Goal: Task Accomplishment & Management: Use online tool/utility

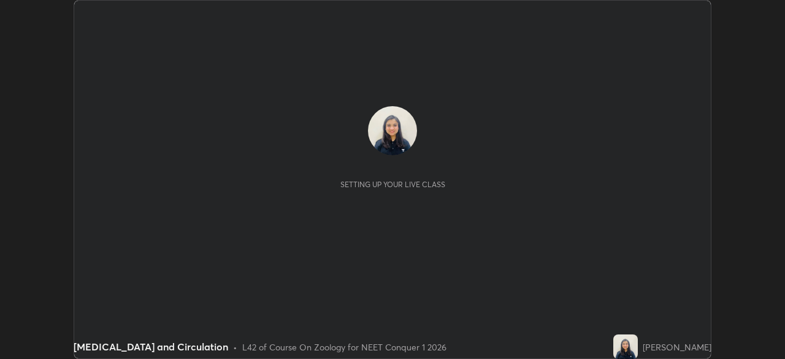
scroll to position [359, 784]
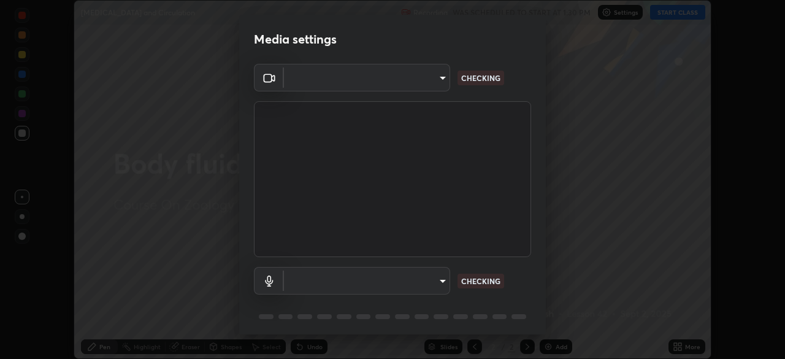
type input "9cdaf2f5b4ebc457084c3d2a91e6865996f4633c2dd879e16a2147302b78376d"
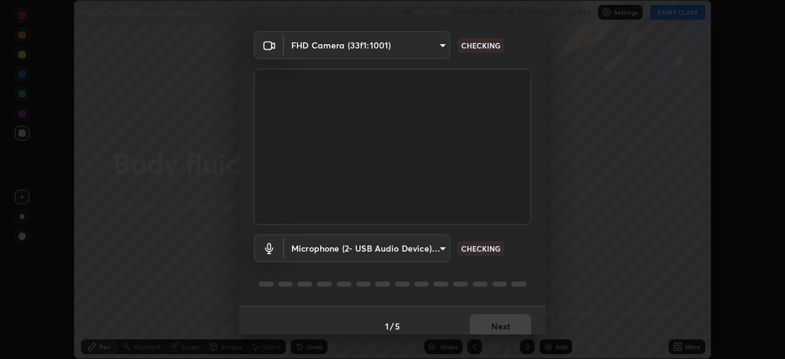
scroll to position [32, 0]
click at [442, 249] on body "Erase all [MEDICAL_DATA] and Circulation Recording WAS SCHEDULED TO START AT 1:…" at bounding box center [392, 179] width 785 height 359
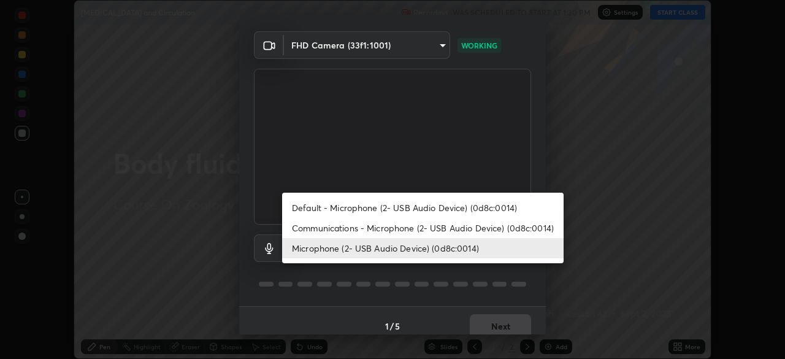
click at [406, 228] on li "Communications - Microphone (2- USB Audio Device) (0d8c:0014)" at bounding box center [422, 228] width 281 height 20
type input "communications"
click at [406, 229] on li "Communications - Microphone (2- USB Audio Device) (0d8c:0014)" at bounding box center [422, 228] width 281 height 20
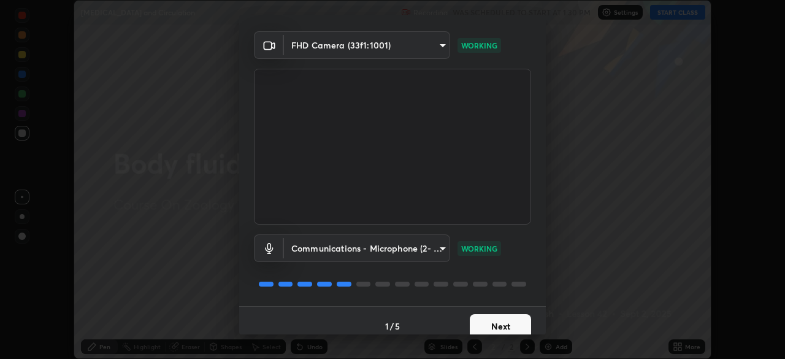
click at [495, 320] on button "Next" at bounding box center [500, 326] width 61 height 25
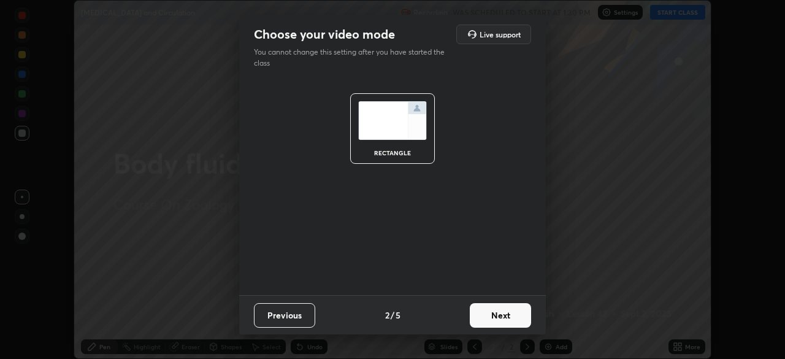
scroll to position [0, 0]
click at [497, 323] on button "Next" at bounding box center [500, 315] width 61 height 25
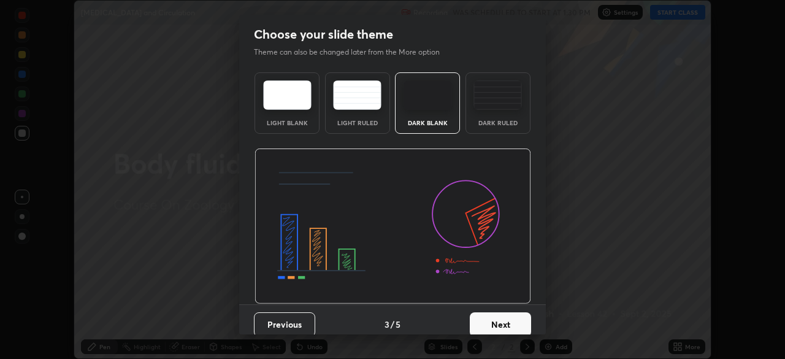
click at [496, 323] on button "Next" at bounding box center [500, 324] width 61 height 25
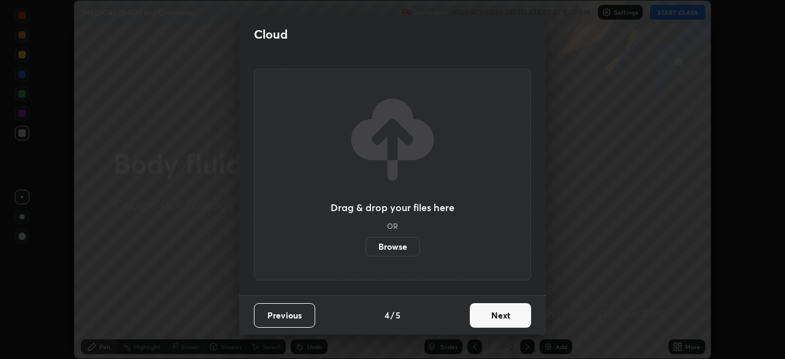
click at [496, 321] on button "Next" at bounding box center [500, 315] width 61 height 25
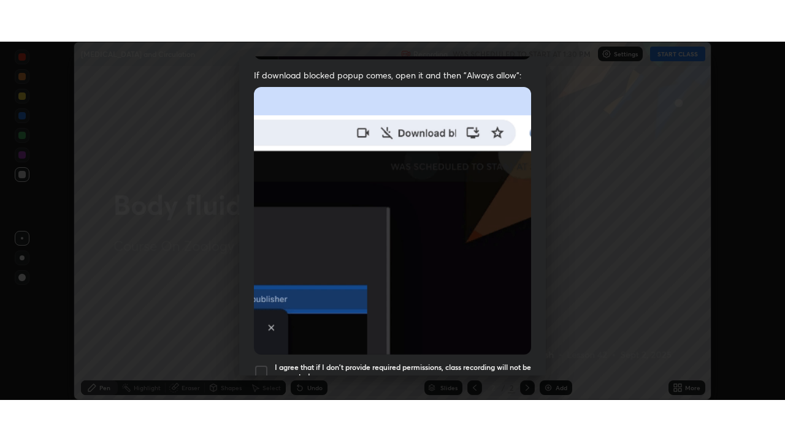
scroll to position [294, 0]
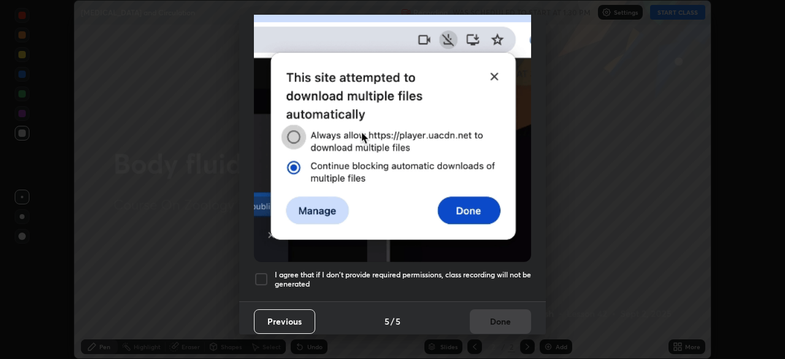
click at [493, 282] on h5 "I agree that if I don't provide required permissions, class recording will not …" at bounding box center [403, 279] width 256 height 19
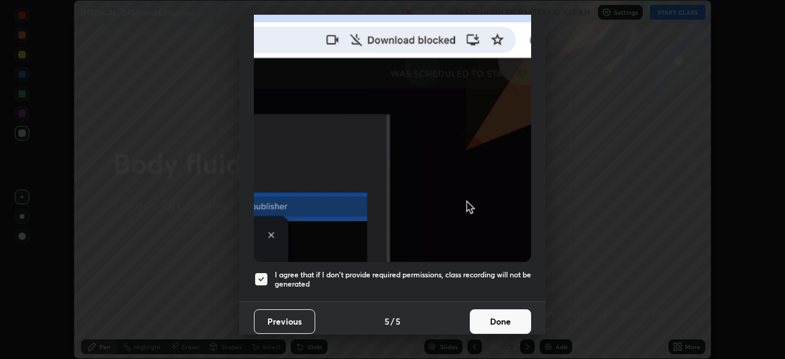
click at [489, 314] on button "Done" at bounding box center [500, 321] width 61 height 25
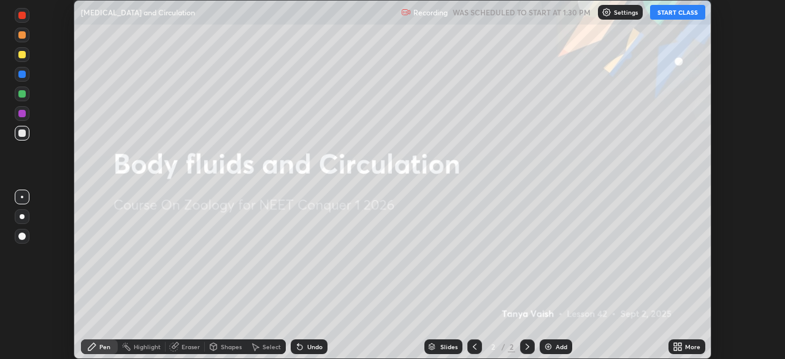
click at [685, 13] on button "START CLASS" at bounding box center [677, 12] width 55 height 15
click at [691, 344] on div "More" at bounding box center [692, 346] width 15 height 6
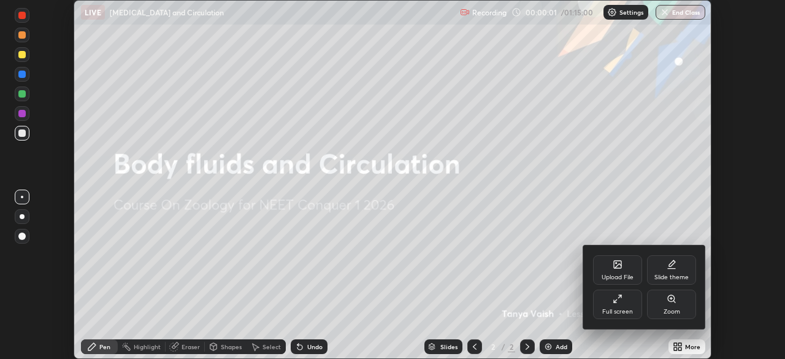
click at [627, 308] on div "Full screen" at bounding box center [617, 311] width 31 height 6
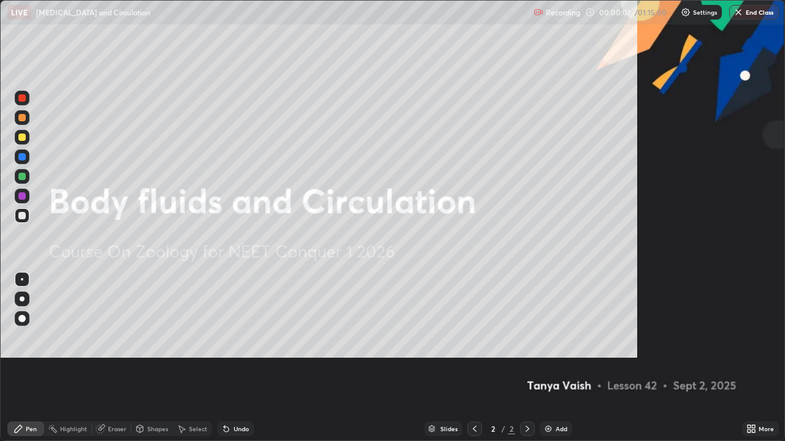
scroll to position [441, 785]
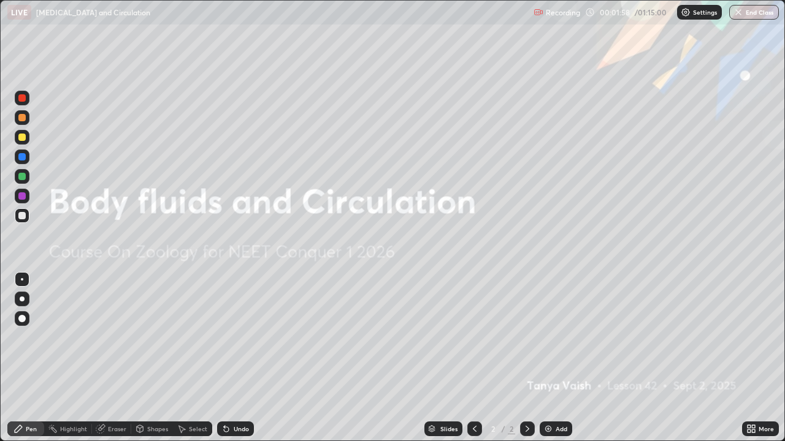
click at [555, 358] on div "Add" at bounding box center [561, 429] width 12 height 6
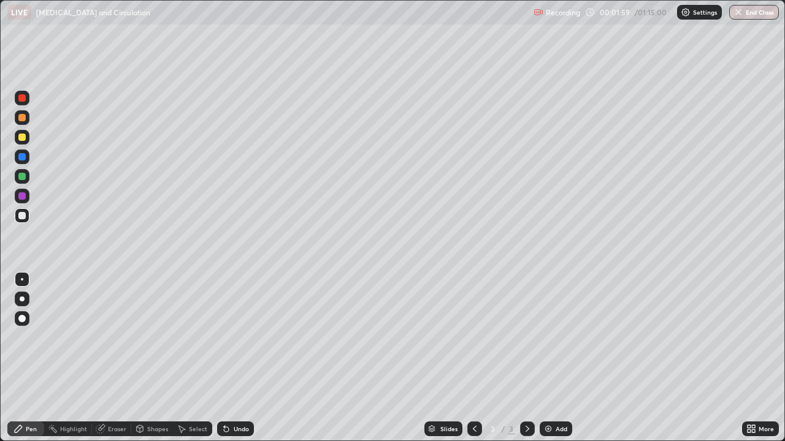
click at [25, 140] on div at bounding box center [22, 137] width 15 height 15
click at [22, 299] on div at bounding box center [22, 299] width 5 height 5
click at [243, 358] on div "Undo" at bounding box center [241, 429] width 15 height 6
click at [244, 358] on div "Undo" at bounding box center [241, 429] width 15 height 6
click at [238, 358] on div "Undo" at bounding box center [241, 429] width 15 height 6
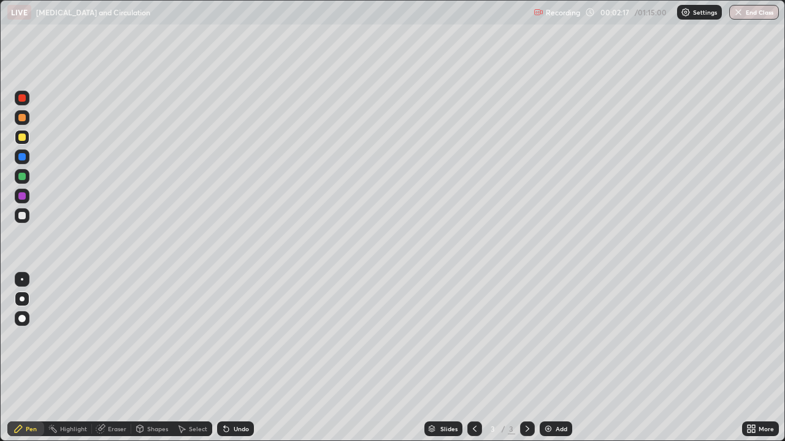
click at [23, 160] on div at bounding box center [21, 156] width 7 height 7
click at [26, 177] on div at bounding box center [22, 176] width 15 height 15
click at [242, 358] on div "Undo" at bounding box center [241, 429] width 15 height 6
click at [22, 216] on div at bounding box center [21, 215] width 7 height 7
click at [25, 177] on div at bounding box center [21, 176] width 7 height 7
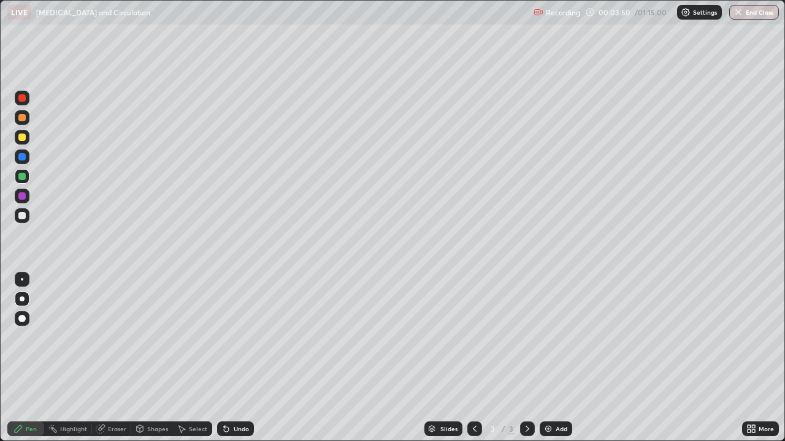
click at [24, 139] on div at bounding box center [21, 137] width 7 height 7
click at [244, 358] on div "Undo" at bounding box center [241, 429] width 15 height 6
click at [24, 103] on div at bounding box center [22, 98] width 15 height 15
click at [22, 138] on div at bounding box center [21, 137] width 7 height 7
click at [29, 159] on div at bounding box center [22, 157] width 15 height 15
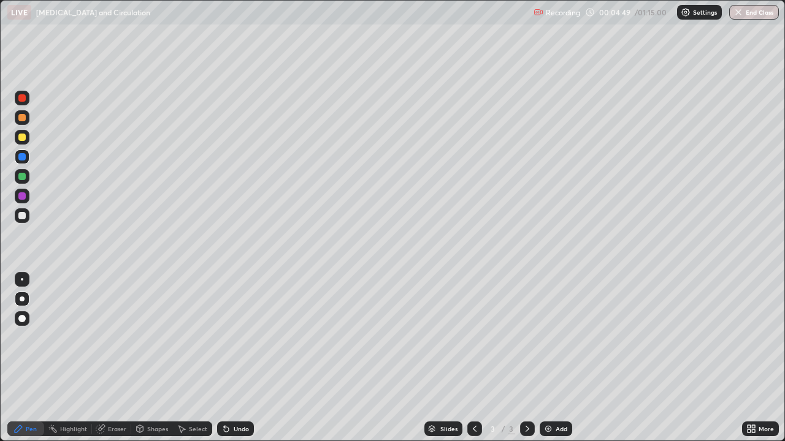
click at [241, 358] on div "Undo" at bounding box center [241, 429] width 15 height 6
click at [244, 358] on div "Undo" at bounding box center [235, 429] width 37 height 15
click at [247, 358] on div "Undo" at bounding box center [235, 429] width 37 height 15
click at [28, 100] on div at bounding box center [22, 98] width 15 height 15
click at [26, 119] on div at bounding box center [22, 117] width 15 height 15
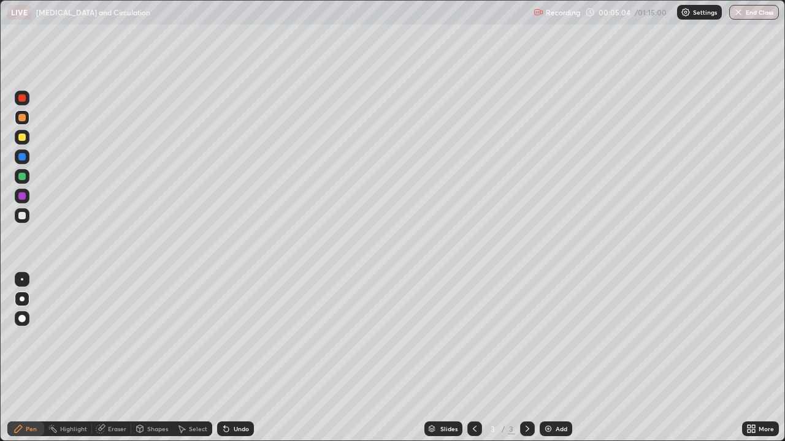
click at [246, 358] on div "Undo" at bounding box center [241, 429] width 15 height 6
click at [23, 157] on div at bounding box center [21, 156] width 7 height 7
click at [242, 358] on div "Undo" at bounding box center [241, 429] width 15 height 6
click at [27, 103] on div at bounding box center [22, 98] width 15 height 15
click at [28, 179] on div at bounding box center [22, 176] width 15 height 15
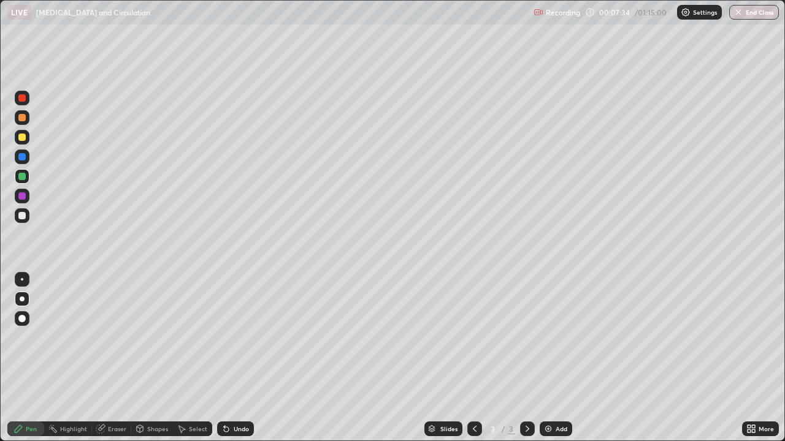
click at [26, 197] on div at bounding box center [22, 196] width 15 height 15
click at [243, 358] on div "Undo" at bounding box center [241, 429] width 15 height 6
click at [26, 221] on div at bounding box center [22, 215] width 15 height 15
click at [558, 358] on div "Add" at bounding box center [561, 429] width 12 height 6
click at [25, 139] on div at bounding box center [21, 137] width 7 height 7
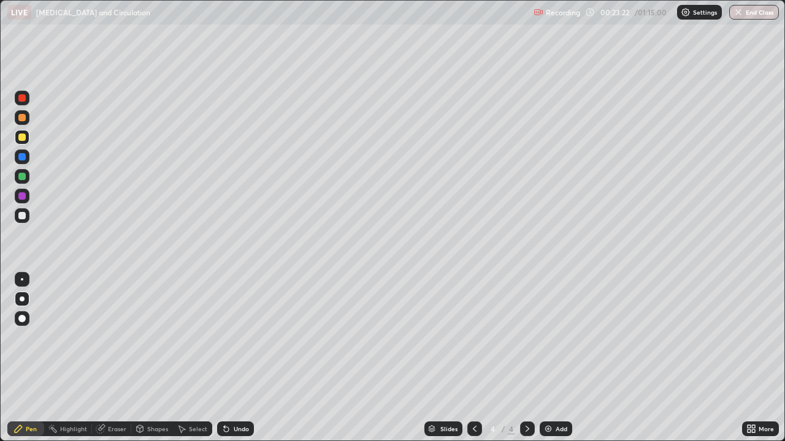
click at [25, 160] on div at bounding box center [22, 157] width 15 height 15
click at [24, 217] on div at bounding box center [21, 215] width 7 height 7
click at [26, 180] on div at bounding box center [22, 176] width 15 height 15
click at [563, 358] on div "Add" at bounding box center [561, 429] width 12 height 6
click at [22, 138] on div at bounding box center [21, 137] width 7 height 7
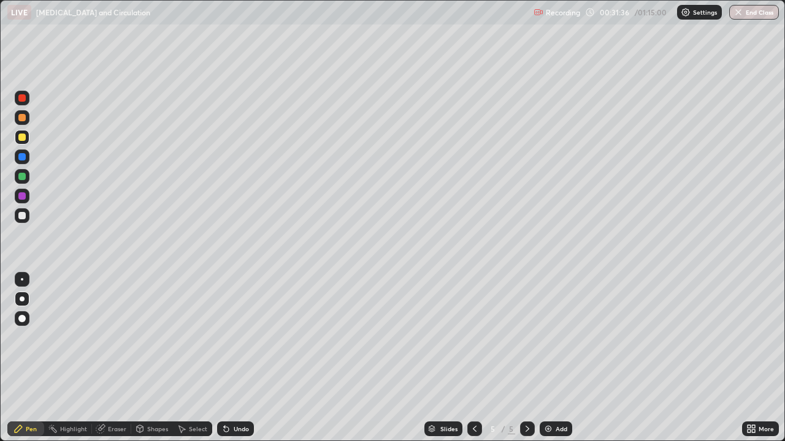
click at [28, 175] on div at bounding box center [22, 176] width 15 height 15
click at [23, 197] on div at bounding box center [21, 195] width 7 height 7
click at [237, 358] on div "Undo" at bounding box center [235, 429] width 37 height 15
click at [240, 358] on div "Undo" at bounding box center [241, 429] width 15 height 6
click at [243, 358] on div "Undo" at bounding box center [241, 429] width 15 height 6
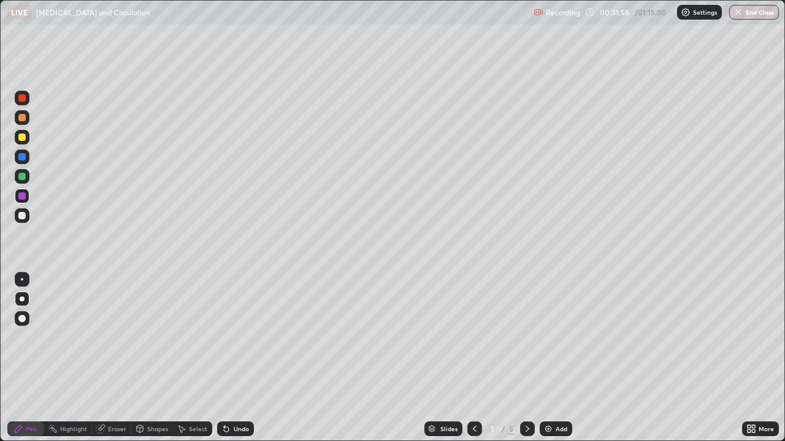
click at [248, 358] on div "Undo" at bounding box center [235, 429] width 37 height 15
click at [251, 358] on div "Undo" at bounding box center [235, 429] width 37 height 15
click at [252, 358] on div "Undo" at bounding box center [235, 429] width 37 height 15
click at [249, 358] on div "Undo" at bounding box center [235, 429] width 37 height 15
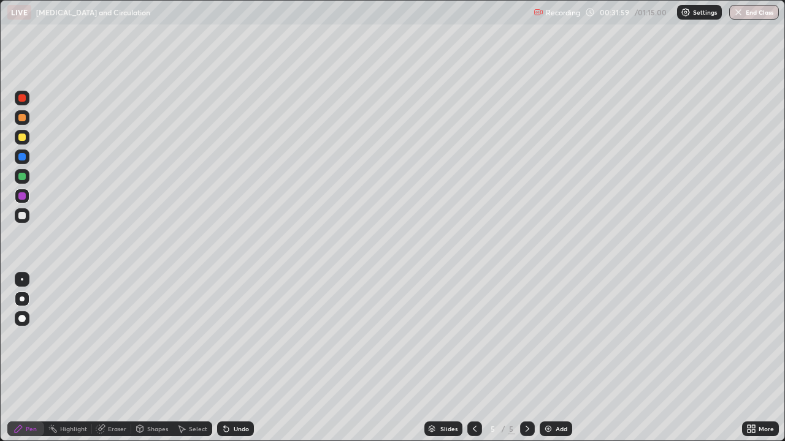
click at [249, 358] on div "Undo" at bounding box center [235, 429] width 37 height 15
click at [25, 217] on div at bounding box center [21, 215] width 7 height 7
click at [25, 178] on div at bounding box center [21, 176] width 7 height 7
click at [26, 217] on div at bounding box center [22, 215] width 15 height 15
click at [25, 199] on div at bounding box center [22, 196] width 15 height 15
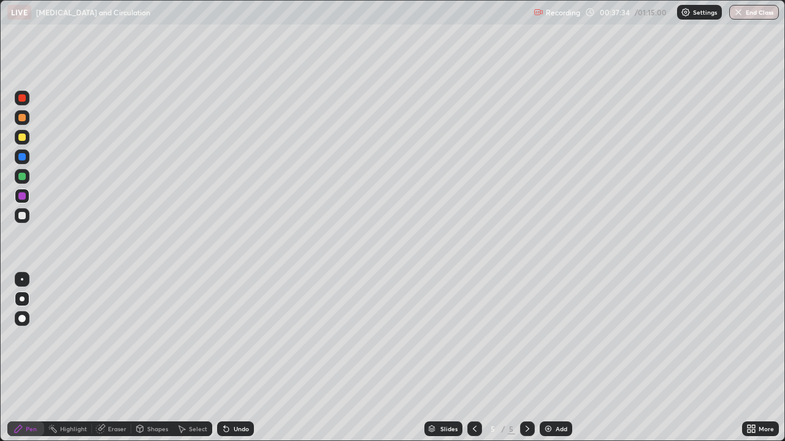
click at [23, 216] on div at bounding box center [21, 215] width 7 height 7
click at [26, 176] on div at bounding box center [22, 176] width 15 height 15
click at [23, 98] on div at bounding box center [21, 97] width 7 height 7
click at [245, 358] on div "Undo" at bounding box center [241, 429] width 15 height 6
click at [241, 358] on div "Undo" at bounding box center [241, 429] width 15 height 6
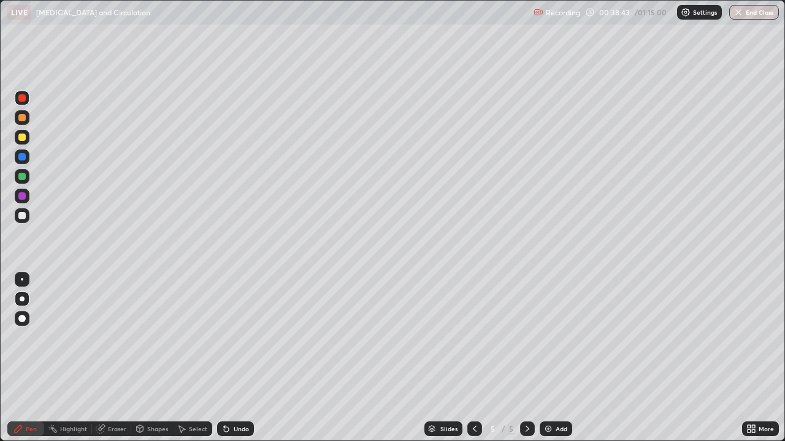
click at [243, 358] on div "Undo" at bounding box center [241, 429] width 15 height 6
click at [246, 358] on div "Undo" at bounding box center [241, 429] width 15 height 6
click at [247, 358] on div "Undo" at bounding box center [235, 429] width 37 height 15
click at [241, 358] on div "Undo" at bounding box center [241, 429] width 15 height 6
click at [240, 358] on div "Undo" at bounding box center [241, 429] width 15 height 6
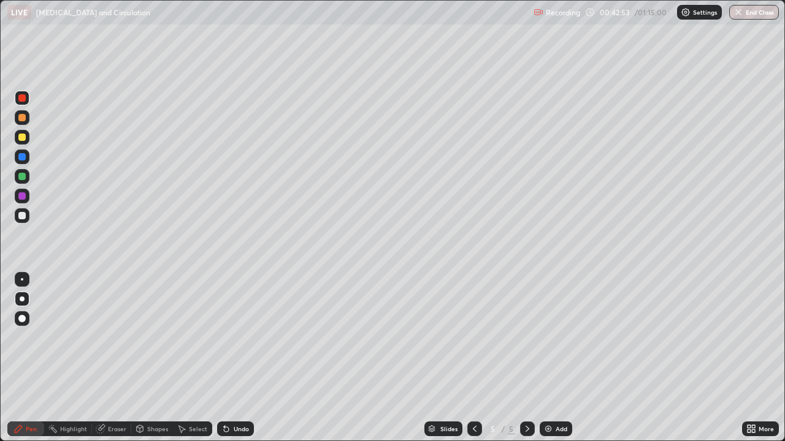
click at [561, 358] on div "Add" at bounding box center [561, 429] width 12 height 6
click at [23, 177] on div at bounding box center [21, 176] width 7 height 7
click at [27, 140] on div at bounding box center [22, 137] width 15 height 15
click at [26, 217] on div at bounding box center [22, 215] width 15 height 15
click at [241, 358] on div "Undo" at bounding box center [241, 429] width 15 height 6
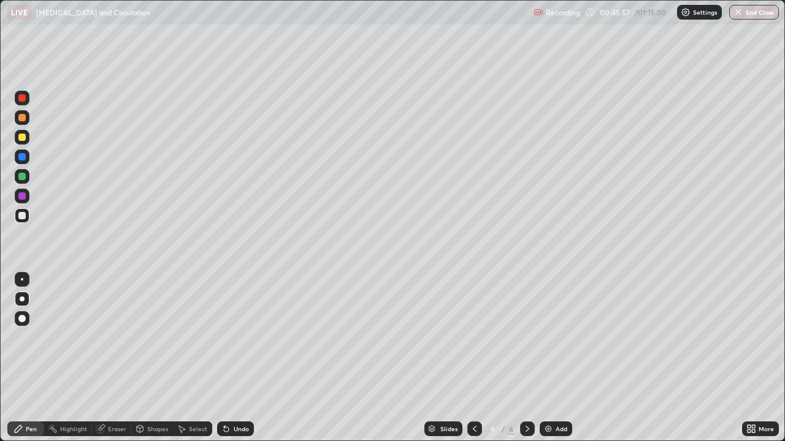
click at [241, 358] on div "Undo" at bounding box center [241, 429] width 15 height 6
click at [235, 358] on div "Undo" at bounding box center [241, 429] width 15 height 6
click at [241, 358] on div "Undo" at bounding box center [241, 429] width 15 height 6
click at [246, 358] on div "Undo" at bounding box center [241, 429] width 15 height 6
click at [553, 358] on div "Add" at bounding box center [555, 429] width 32 height 15
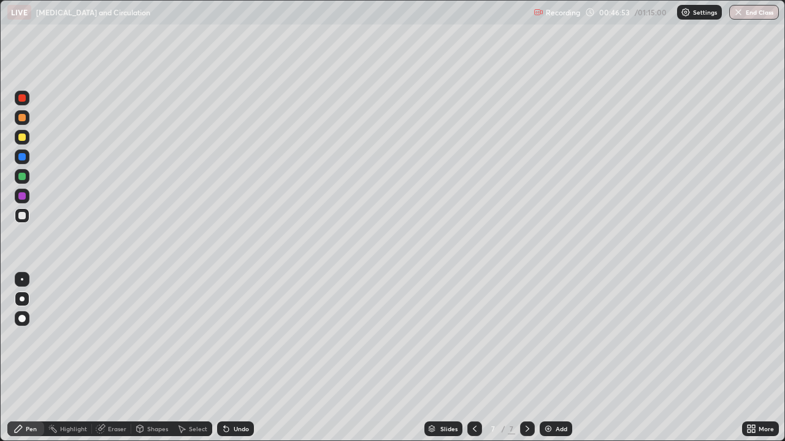
click at [28, 139] on div at bounding box center [22, 137] width 15 height 15
click at [473, 358] on icon at bounding box center [475, 429] width 10 height 10
click at [524, 358] on icon at bounding box center [527, 429] width 10 height 10
click at [26, 216] on div at bounding box center [22, 215] width 15 height 15
click at [241, 358] on div "Undo" at bounding box center [235, 429] width 37 height 15
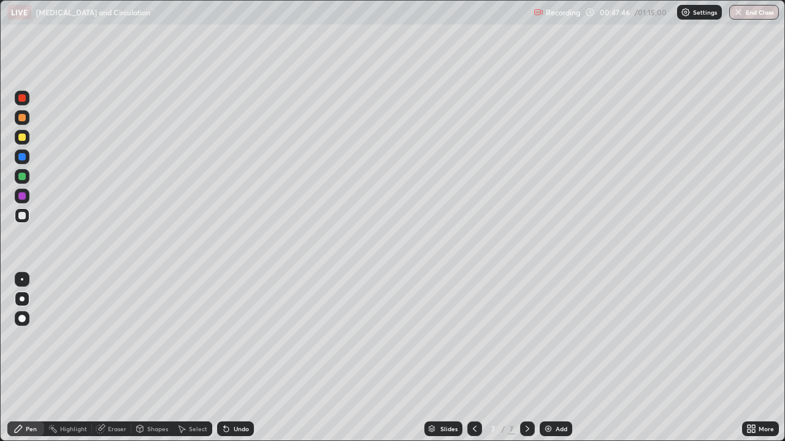
click at [23, 159] on div at bounding box center [21, 156] width 7 height 7
click at [158, 358] on div "Shapes" at bounding box center [157, 429] width 21 height 6
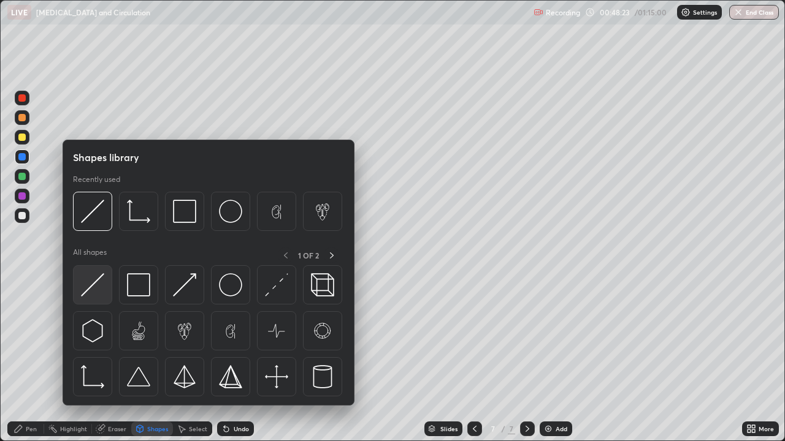
click at [96, 288] on img at bounding box center [92, 284] width 23 height 23
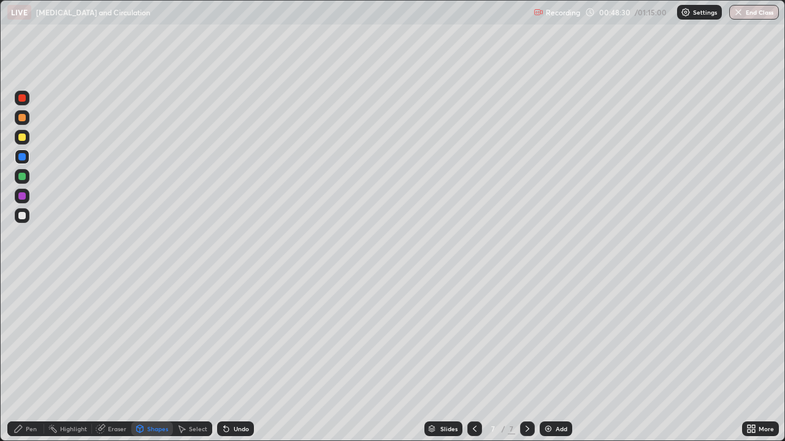
click at [246, 358] on div "Undo" at bounding box center [241, 429] width 15 height 6
click at [23, 180] on div at bounding box center [21, 176] width 7 height 7
click at [241, 358] on div "Undo" at bounding box center [241, 429] width 15 height 6
click at [31, 358] on div "Pen" at bounding box center [31, 429] width 11 height 6
click at [26, 104] on div at bounding box center [22, 98] width 15 height 15
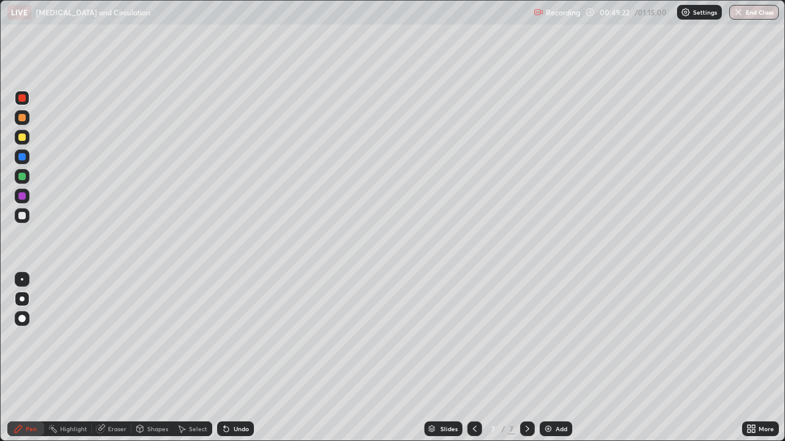
click at [28, 139] on div at bounding box center [22, 137] width 15 height 15
click at [25, 177] on div at bounding box center [21, 176] width 7 height 7
click at [23, 134] on div at bounding box center [21, 137] width 7 height 7
click at [24, 179] on div at bounding box center [21, 176] width 7 height 7
click at [234, 358] on div "Undo" at bounding box center [241, 429] width 15 height 6
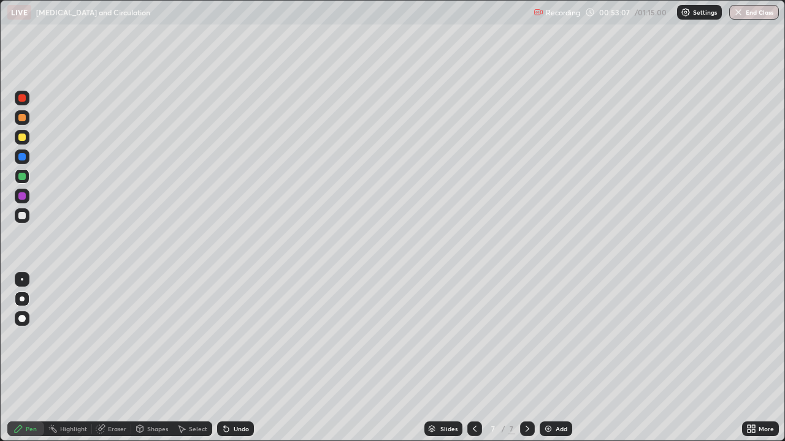
click at [234, 358] on div "Undo" at bounding box center [241, 429] width 15 height 6
click at [24, 120] on div at bounding box center [21, 117] width 7 height 7
click at [23, 156] on div at bounding box center [21, 156] width 7 height 7
click at [23, 139] on div at bounding box center [21, 137] width 7 height 7
click at [21, 101] on div at bounding box center [21, 97] width 7 height 7
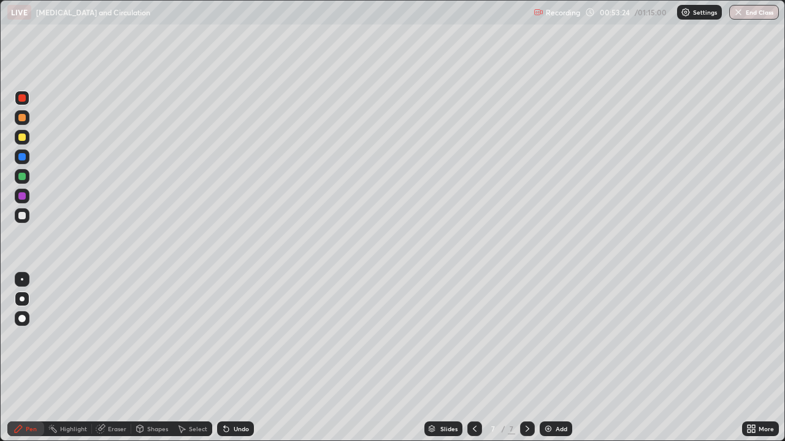
click at [23, 140] on div at bounding box center [21, 137] width 7 height 7
click at [24, 118] on div at bounding box center [21, 117] width 7 height 7
click at [25, 180] on div at bounding box center [21, 176] width 7 height 7
click at [23, 157] on div at bounding box center [21, 156] width 7 height 7
click at [23, 173] on div at bounding box center [21, 176] width 7 height 7
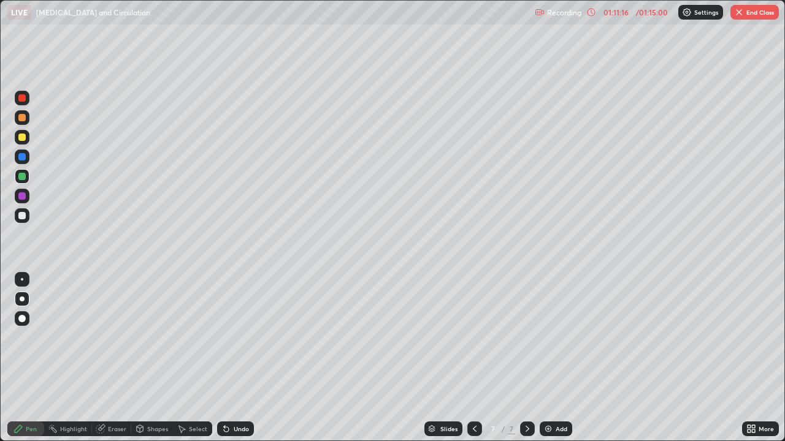
click at [25, 216] on div at bounding box center [21, 215] width 7 height 7
click at [23, 177] on div at bounding box center [21, 176] width 7 height 7
click at [22, 216] on div at bounding box center [21, 215] width 7 height 7
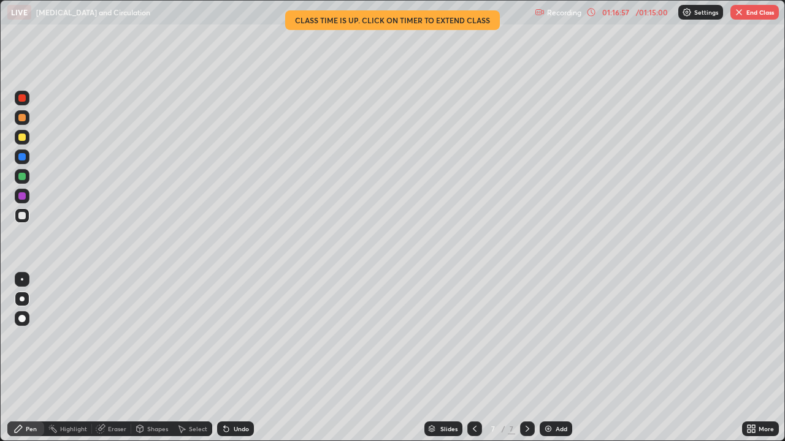
click at [751, 15] on button "End Class" at bounding box center [754, 12] width 48 height 15
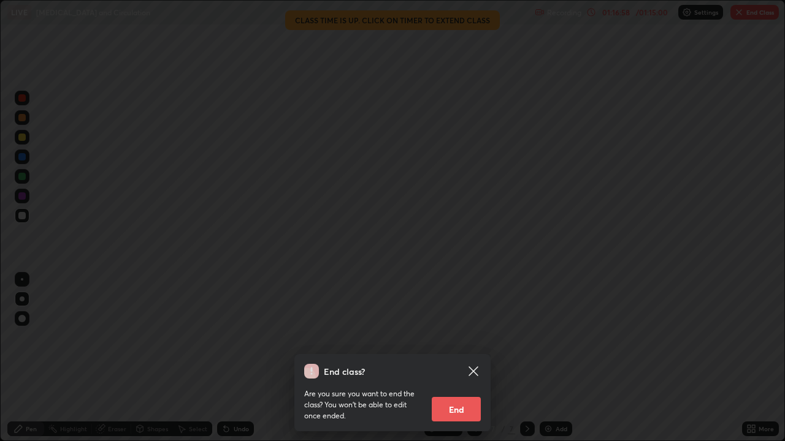
click at [459, 358] on button "End" at bounding box center [456, 409] width 49 height 25
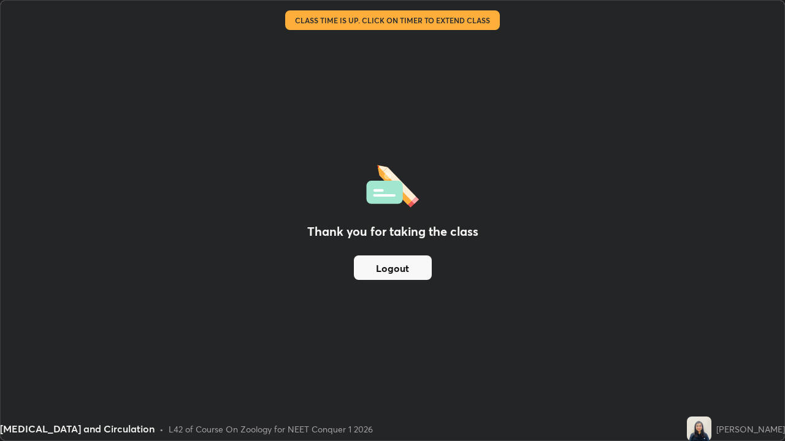
click at [413, 268] on button "Logout" at bounding box center [393, 268] width 78 height 25
click at [408, 270] on button "Logout" at bounding box center [393, 268] width 78 height 25
